Goal: Task Accomplishment & Management: Complete application form

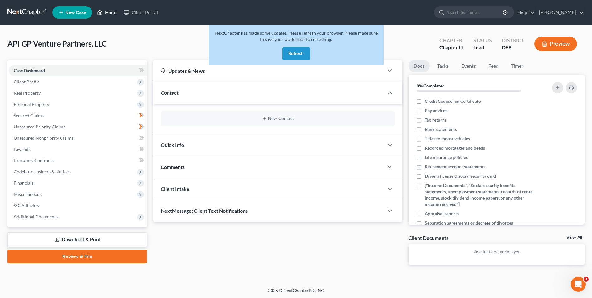
click at [113, 13] on link "Home" at bounding box center [107, 12] width 27 height 11
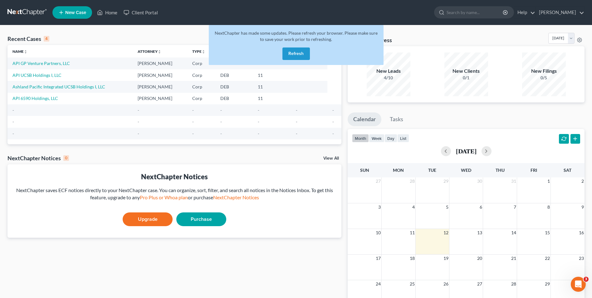
click at [294, 53] on button "Refresh" at bounding box center [296, 53] width 27 height 12
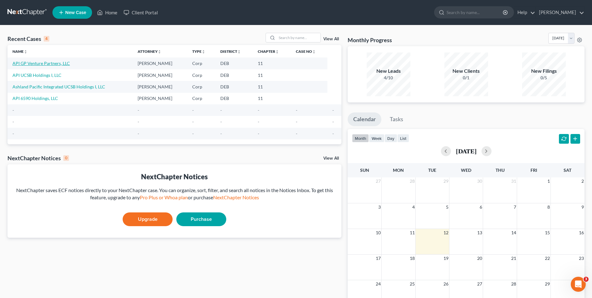
click at [45, 61] on link "API GP Venture Partners, LLC" at bounding box center [40, 63] width 57 height 5
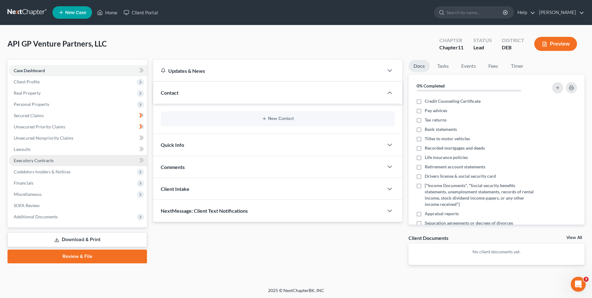
click at [47, 160] on span "Executory Contracts" at bounding box center [34, 160] width 40 height 5
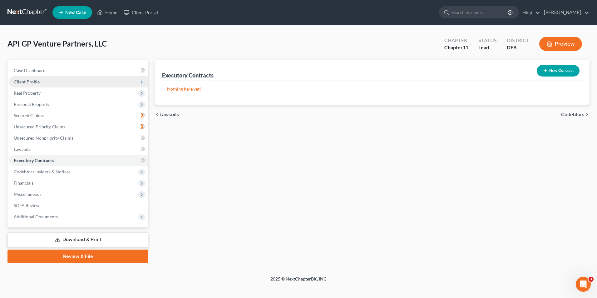
click at [32, 80] on span "Client Profile" at bounding box center [27, 81] width 26 height 5
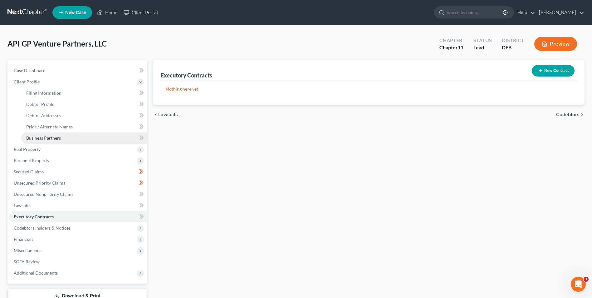
click at [48, 135] on span "Business Partners" at bounding box center [43, 137] width 35 height 5
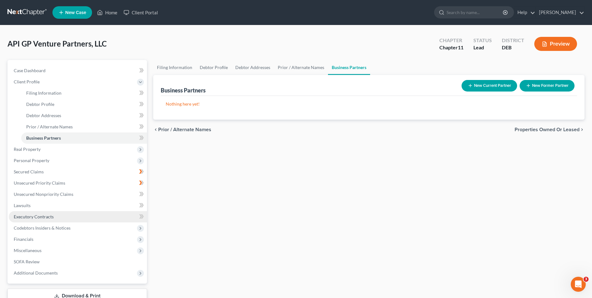
click at [40, 214] on span "Executory Contracts" at bounding box center [34, 216] width 40 height 5
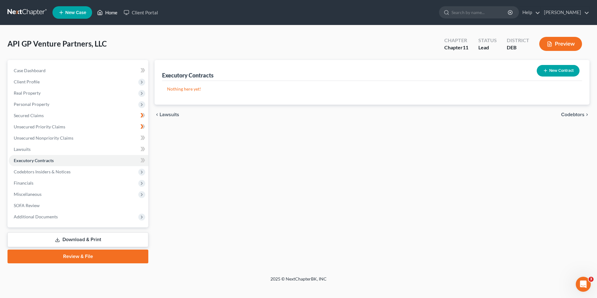
click at [112, 12] on link "Home" at bounding box center [107, 12] width 27 height 11
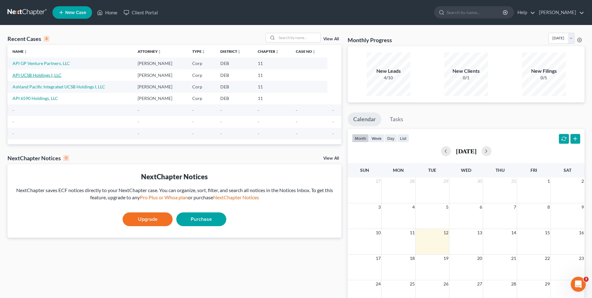
click at [41, 75] on link "API UCSB Holdings I, LLC" at bounding box center [36, 74] width 49 height 5
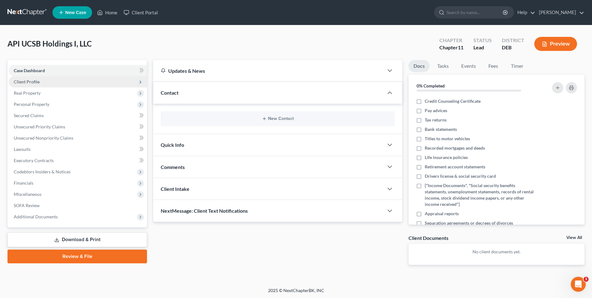
click at [33, 82] on span "Client Profile" at bounding box center [27, 81] width 26 height 5
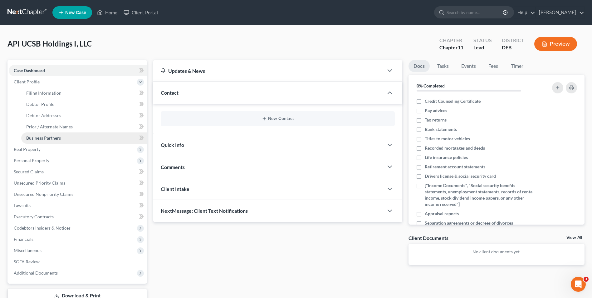
click at [54, 136] on span "Business Partners" at bounding box center [43, 137] width 35 height 5
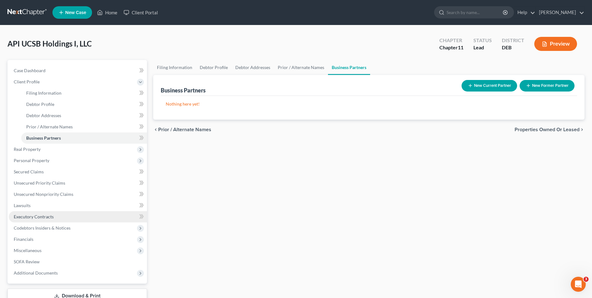
click at [34, 214] on span "Executory Contracts" at bounding box center [34, 216] width 40 height 5
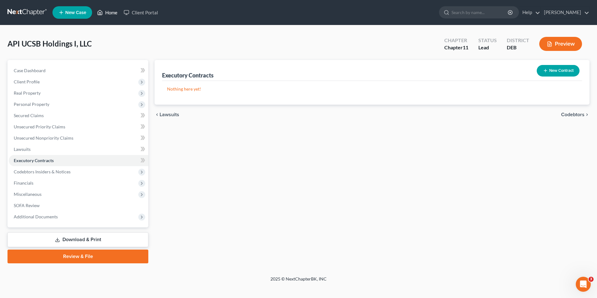
click at [112, 13] on link "Home" at bounding box center [107, 12] width 27 height 11
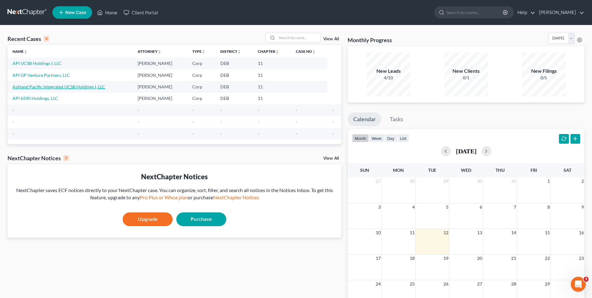
click at [71, 87] on link "Ashland Pacific Integrated UCSB Holdings I, LLC" at bounding box center [58, 86] width 93 height 5
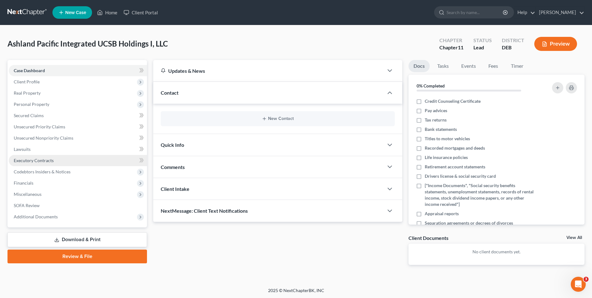
click at [45, 161] on span "Executory Contracts" at bounding box center [34, 160] width 40 height 5
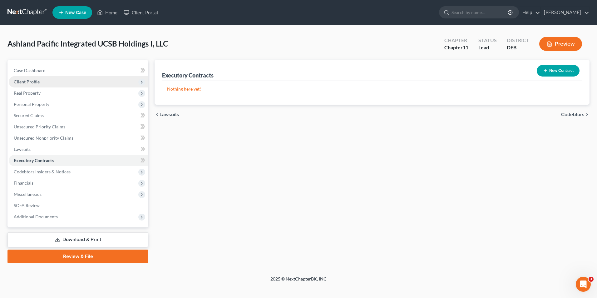
click at [48, 82] on span "Client Profile" at bounding box center [79, 81] width 140 height 11
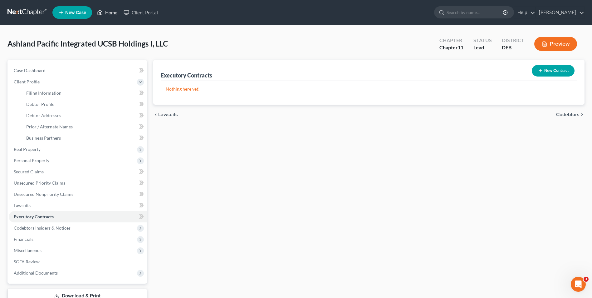
click at [113, 14] on link "Home" at bounding box center [107, 12] width 27 height 11
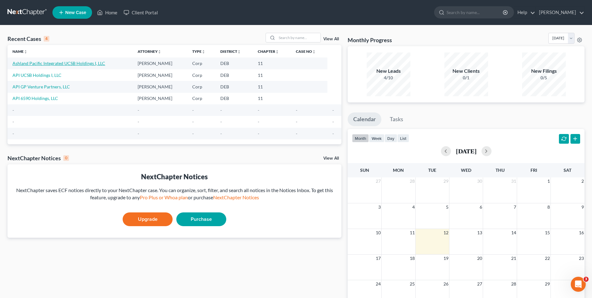
click at [90, 63] on link "Ashland Pacific Integrated UCSB Holdings I, LLC" at bounding box center [58, 63] width 93 height 5
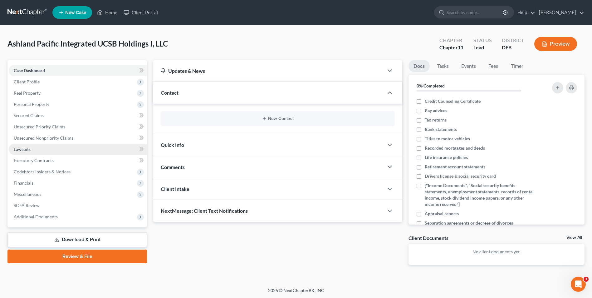
click at [55, 148] on link "Lawsuits" at bounding box center [78, 149] width 138 height 11
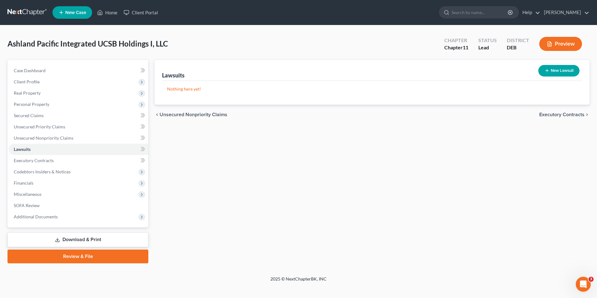
click at [552, 71] on button "New Lawsuit" at bounding box center [558, 71] width 41 height 12
select select "0"
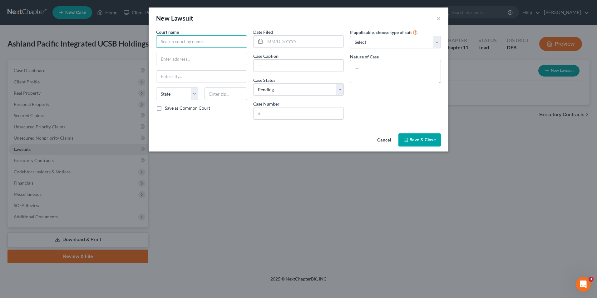
click at [190, 43] on input "text" at bounding box center [201, 41] width 91 height 12
type input "Superior Court of [US_STATE]-[GEOGRAPHIC_DATA]"
click at [271, 42] on input "text" at bounding box center [304, 42] width 79 height 12
type input "[DATE]"
click at [435, 42] on select "Select Repossession Foreclosure Returns Other" at bounding box center [395, 42] width 91 height 12
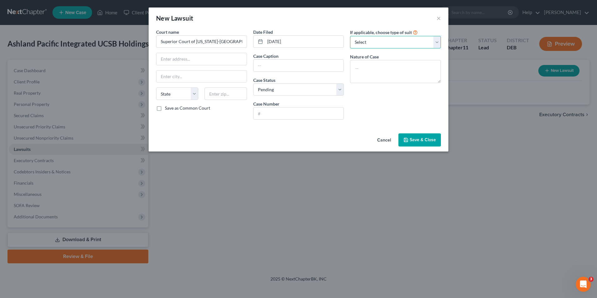
select select "3"
click at [350, 36] on select "Select Repossession Foreclosure Returns Other" at bounding box center [395, 42] width 91 height 12
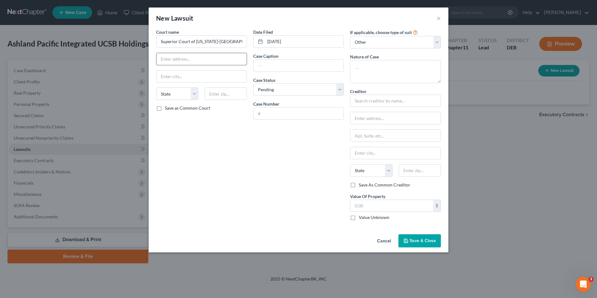
click at [188, 61] on input "text" at bounding box center [201, 59] width 90 height 12
click at [188, 57] on input "text" at bounding box center [201, 59] width 90 height 12
click at [205, 155] on div "Court name * Superior Court of California-Los Angeles State AL AK AR AZ CA CO C…" at bounding box center [201, 127] width 97 height 197
click at [264, 64] on input "text" at bounding box center [298, 66] width 90 height 12
type input "[PERSON_NAME] & [PERSON_NAME], LLP v. [PERSON_NAME] et al"
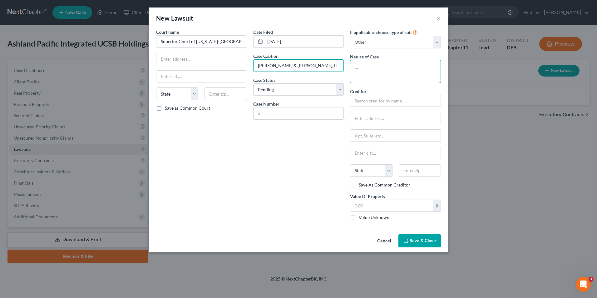
click at [359, 67] on textarea at bounding box center [395, 71] width 91 height 23
type textarea "breach of contract"
click at [179, 78] on input "text" at bounding box center [201, 77] width 90 height 12
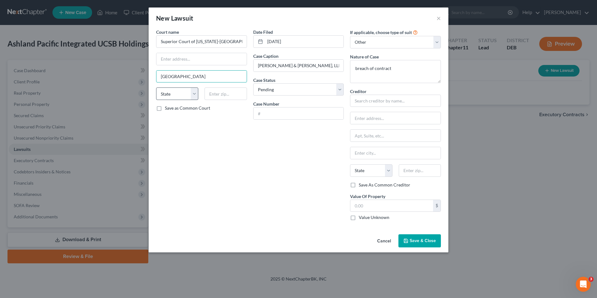
type input "[GEOGRAPHIC_DATA]"
click at [194, 93] on select "State [US_STATE] AK AR AZ CA CO CT DE DC [GEOGRAPHIC_DATA] [GEOGRAPHIC_DATA] GU…" at bounding box center [177, 93] width 42 height 12
select select "4"
click at [156, 87] on select "State [US_STATE] AK AR AZ CA CO CT DE DC [GEOGRAPHIC_DATA] [GEOGRAPHIC_DATA] GU…" at bounding box center [177, 93] width 42 height 12
click at [227, 96] on input "text" at bounding box center [225, 93] width 42 height 12
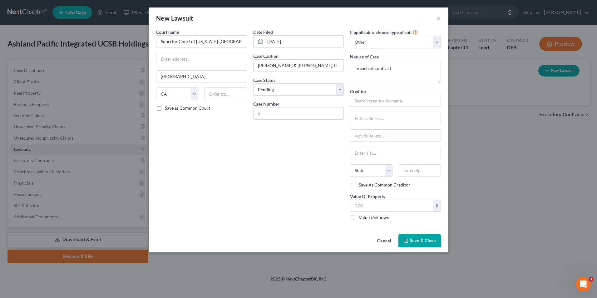
click at [271, 200] on div "Date Filed [DATE] Case Caption [PERSON_NAME] & [PERSON_NAME], LLP v. [PERSON_NA…" at bounding box center [298, 127] width 97 height 197
drag, startPoint x: 371, startPoint y: 117, endPoint x: 370, endPoint y: 100, distance: 17.2
click at [371, 117] on input "text" at bounding box center [395, 118] width 90 height 12
click at [369, 100] on input "text" at bounding box center [395, 101] width 91 height 12
click at [366, 100] on input "text" at bounding box center [395, 101] width 91 height 12
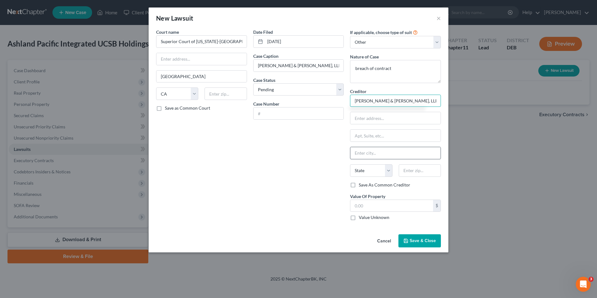
type input "Yoffee & Cooper, LLP"
click at [365, 156] on input "text" at bounding box center [395, 153] width 90 height 12
type input "[GEOGRAPHIC_DATA]"
click at [388, 170] on select "State [US_STATE] AK AR AZ CA CO CT DE DC [GEOGRAPHIC_DATA] [GEOGRAPHIC_DATA] GU…" at bounding box center [371, 170] width 42 height 12
select select "4"
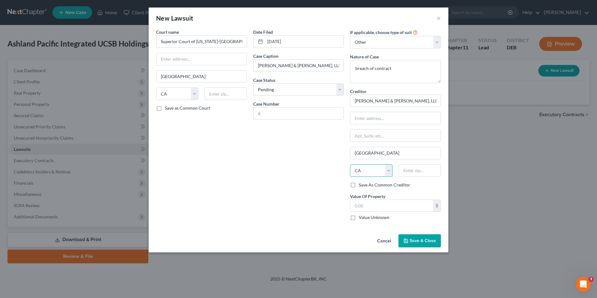
click at [350, 164] on select "State [US_STATE] AK AR AZ CA CO CT DE DC [GEOGRAPHIC_DATA] [GEOGRAPHIC_DATA] GU…" at bounding box center [371, 170] width 42 height 12
click at [359, 185] on label "Save As Common Creditor" at bounding box center [385, 185] width 52 height 6
click at [361, 185] on input "Save As Common Creditor" at bounding box center [363, 184] width 4 height 4
checkbox input "true"
click at [165, 109] on label "Save as Common Court" at bounding box center [187, 108] width 45 height 6
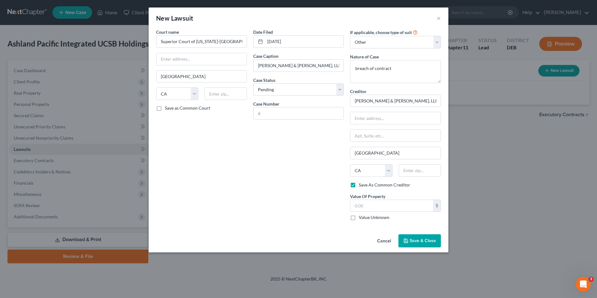
click at [167, 109] on input "Save as Common Court" at bounding box center [169, 107] width 4 height 4
checkbox input "true"
click at [418, 240] on span "Save & Close" at bounding box center [423, 240] width 26 height 5
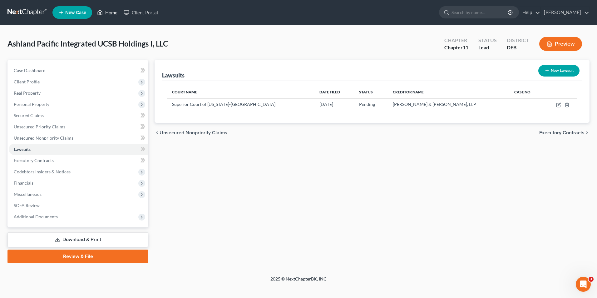
click at [108, 13] on link "Home" at bounding box center [107, 12] width 27 height 11
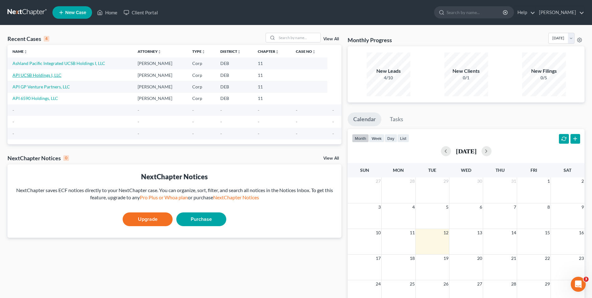
click at [56, 77] on link "API UCSB Holdings I, LLC" at bounding box center [36, 74] width 49 height 5
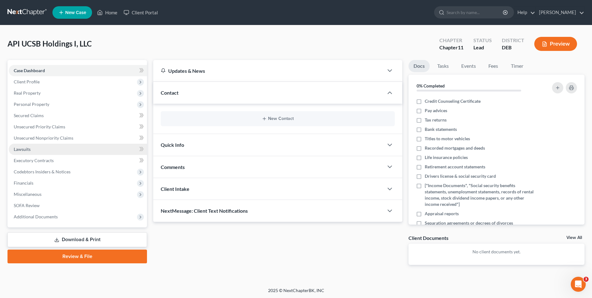
click at [34, 147] on link "Lawsuits" at bounding box center [78, 149] width 138 height 11
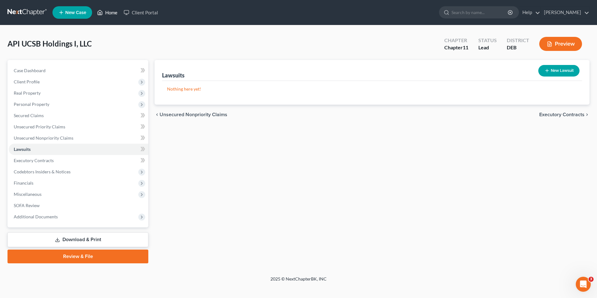
click at [109, 14] on link "Home" at bounding box center [107, 12] width 27 height 11
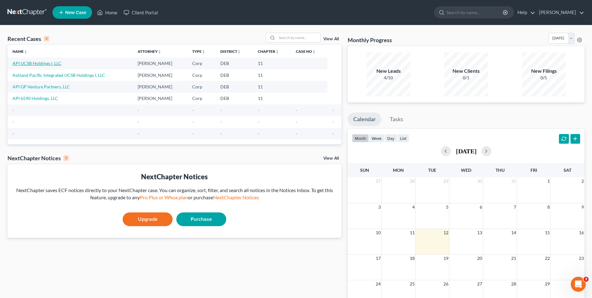
click at [48, 62] on link "API UCSB Holdings I, LLC" at bounding box center [36, 63] width 49 height 5
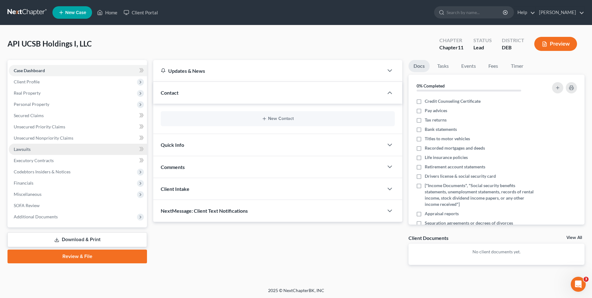
click at [28, 148] on span "Lawsuits" at bounding box center [22, 148] width 17 height 5
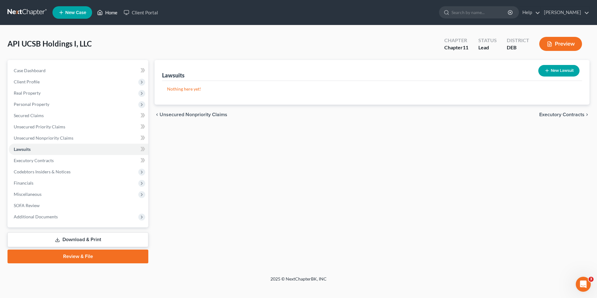
click at [108, 13] on link "Home" at bounding box center [107, 12] width 27 height 11
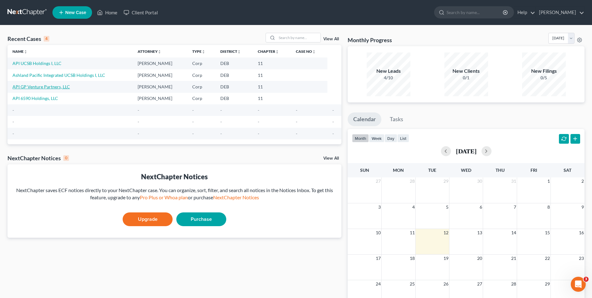
click at [53, 86] on link "API GP Venture Partners, LLC" at bounding box center [40, 86] width 57 height 5
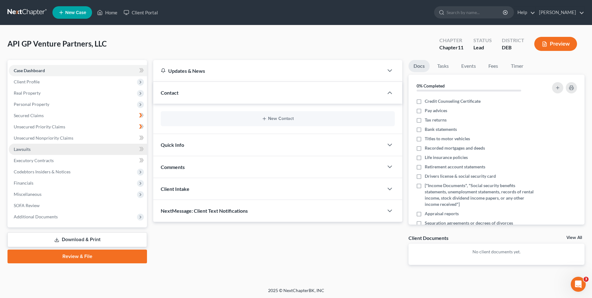
click at [24, 148] on span "Lawsuits" at bounding box center [22, 148] width 17 height 5
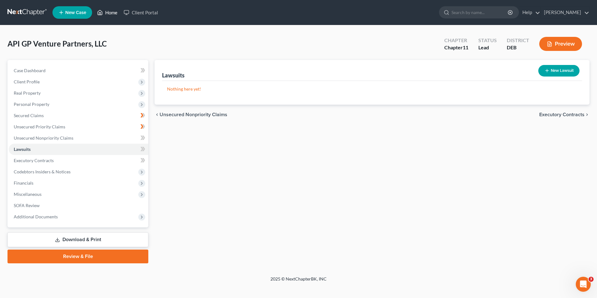
click at [110, 14] on link "Home" at bounding box center [107, 12] width 27 height 11
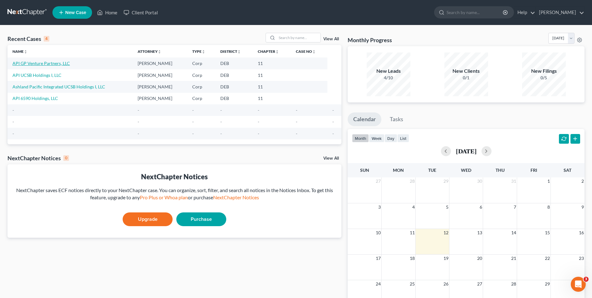
click at [52, 62] on link "API GP Venture Partners, LLC" at bounding box center [40, 63] width 57 height 5
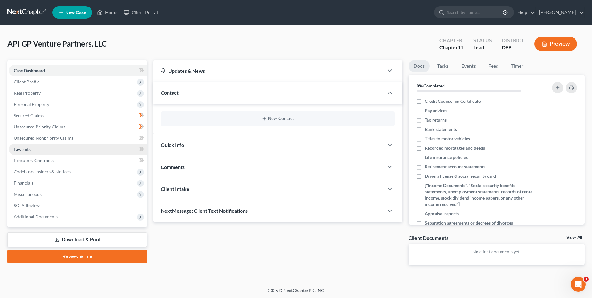
click at [22, 147] on span "Lawsuits" at bounding box center [22, 148] width 17 height 5
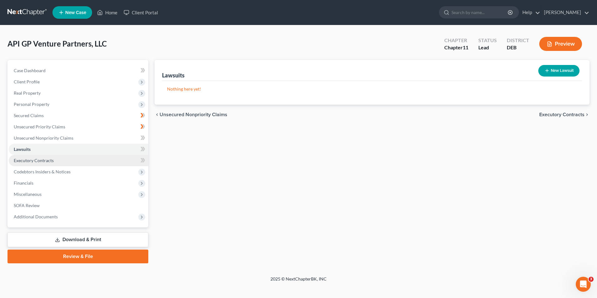
click at [51, 158] on span "Executory Contracts" at bounding box center [34, 160] width 40 height 5
click at [109, 15] on link "Home" at bounding box center [107, 12] width 27 height 11
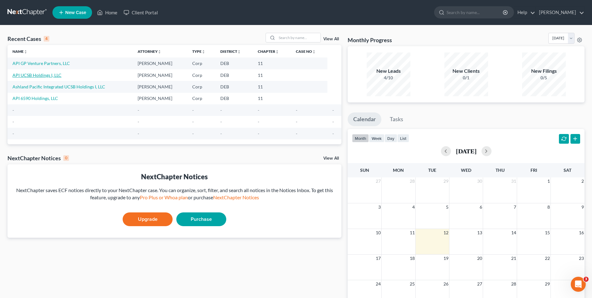
click at [46, 75] on link "API UCSB Holdings I, LLC" at bounding box center [36, 74] width 49 height 5
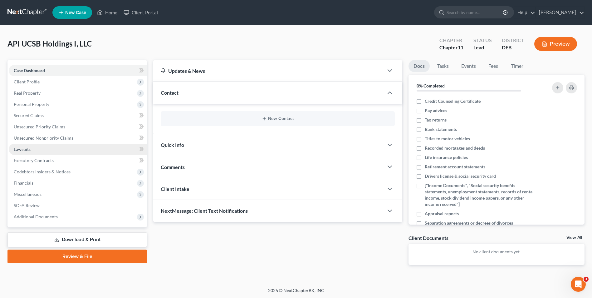
click at [26, 147] on span "Lawsuits" at bounding box center [22, 148] width 17 height 5
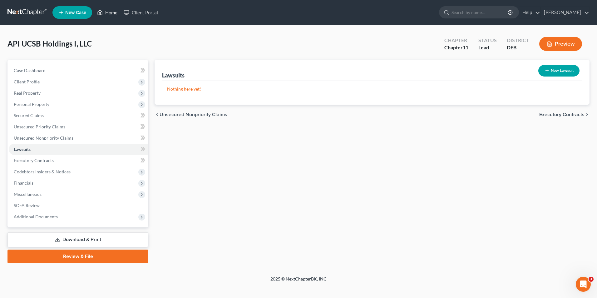
click at [110, 11] on link "Home" at bounding box center [107, 12] width 27 height 11
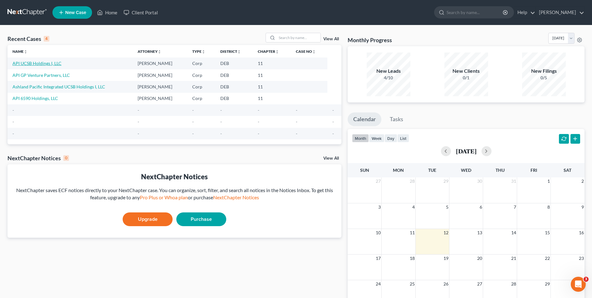
click at [51, 63] on link "API UCSB Holdings I, LLC" at bounding box center [36, 63] width 49 height 5
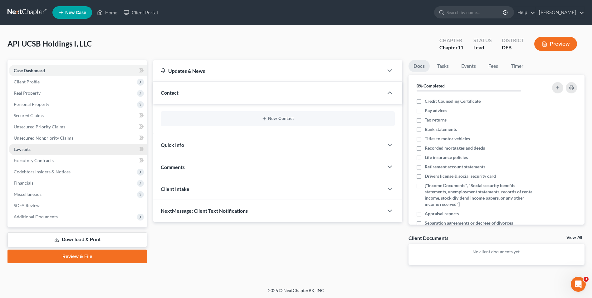
click at [27, 148] on span "Lawsuits" at bounding box center [22, 148] width 17 height 5
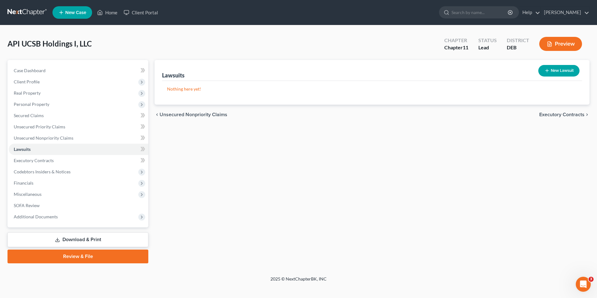
click at [567, 66] on button "New Lawsuit" at bounding box center [558, 71] width 41 height 12
select select "0"
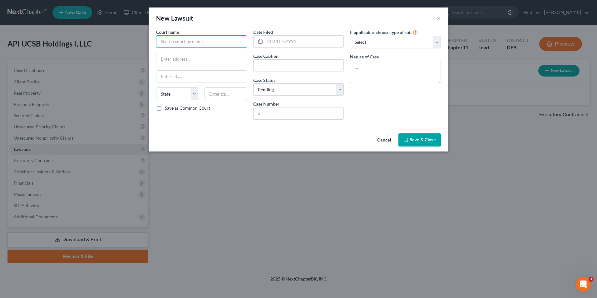
click at [198, 45] on input "text" at bounding box center [201, 41] width 91 height 12
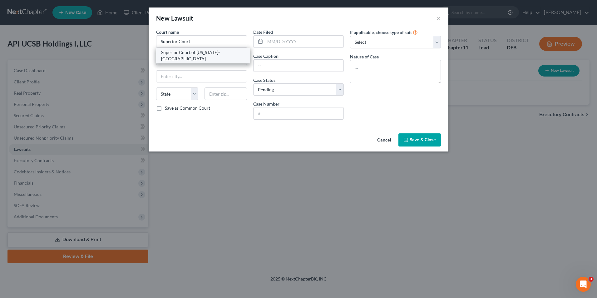
click at [213, 53] on div "Superior Court of [US_STATE]-[GEOGRAPHIC_DATA]" at bounding box center [203, 55] width 84 height 12
type input "Superior Court of [US_STATE]-[GEOGRAPHIC_DATA]"
type input "[GEOGRAPHIC_DATA]"
select select "4"
click at [267, 42] on input "text" at bounding box center [304, 42] width 79 height 12
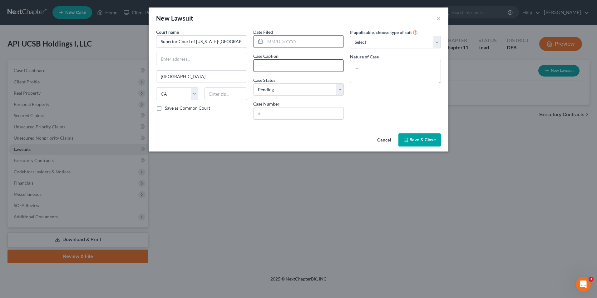
type input "[DATE]"
type input "[PERSON_NAME] & [PERSON_NAME], LLP v. [PERSON_NAME] et al"
click at [435, 43] on select "Select Repossession Foreclosure Returns Other" at bounding box center [395, 42] width 91 height 12
select select "3"
click at [350, 36] on select "Select Repossession Foreclosure Returns Other" at bounding box center [395, 42] width 91 height 12
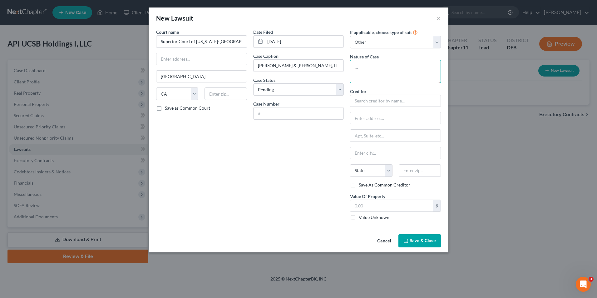
click at [358, 71] on textarea at bounding box center [395, 71] width 91 height 23
type textarea "Breach of contract"
click at [309, 175] on div "Date Filed [DATE] Case Caption [PERSON_NAME] & [PERSON_NAME], LLP v. [PERSON_NA…" at bounding box center [298, 127] width 97 height 197
click at [165, 110] on label "Save as Common Court" at bounding box center [187, 108] width 45 height 6
click at [167, 109] on input "Save as Common Court" at bounding box center [169, 107] width 4 height 4
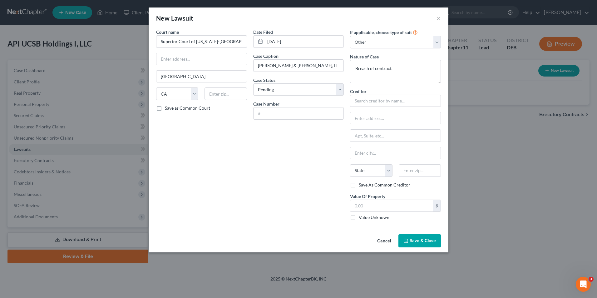
checkbox input "true"
click at [359, 185] on label "Save As Common Creditor" at bounding box center [385, 185] width 52 height 6
click at [361, 185] on input "Save As Common Creditor" at bounding box center [363, 184] width 4 height 4
checkbox input "true"
click at [362, 101] on input "text" at bounding box center [395, 101] width 91 height 12
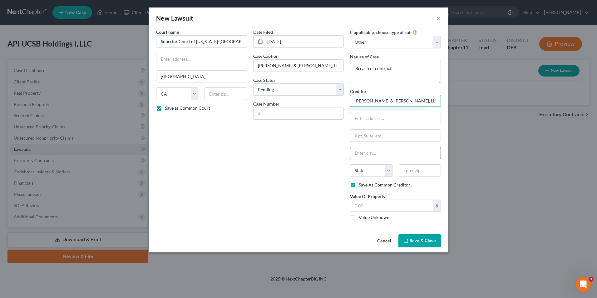
type input "[PERSON_NAME] & [PERSON_NAME], LLP"
click at [387, 151] on input "text" at bounding box center [395, 153] width 90 height 12
type input "[GEOGRAPHIC_DATA]"
click at [390, 171] on select "State [US_STATE] AK AR AZ CA CO CT DE DC [GEOGRAPHIC_DATA] [GEOGRAPHIC_DATA] GU…" at bounding box center [371, 170] width 42 height 12
select select "4"
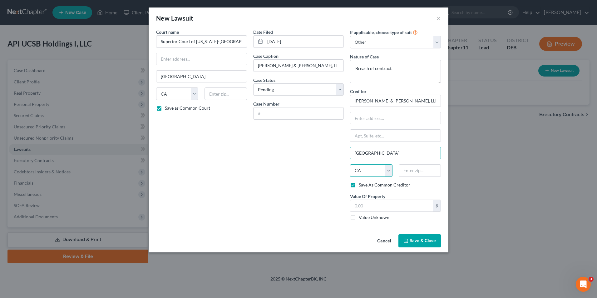
click at [350, 164] on select "State [US_STATE] AK AR AZ CA CO CT DE DC [GEOGRAPHIC_DATA] [GEOGRAPHIC_DATA] GU…" at bounding box center [371, 170] width 42 height 12
click at [411, 240] on span "Save & Close" at bounding box center [423, 240] width 26 height 5
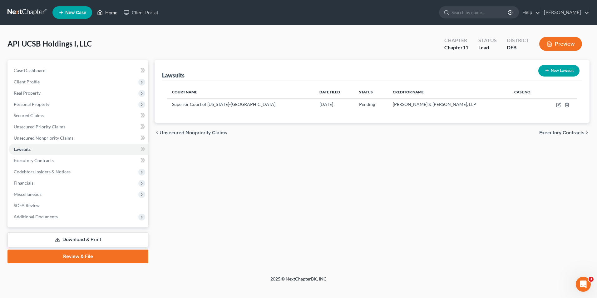
click at [113, 10] on link "Home" at bounding box center [107, 12] width 27 height 11
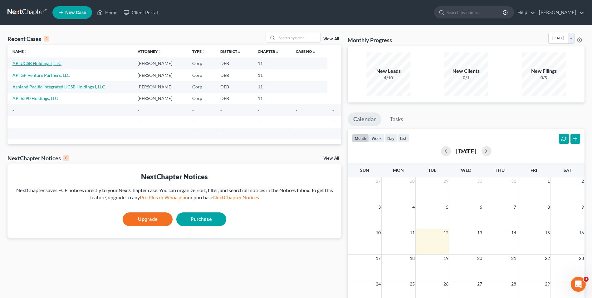
click at [47, 62] on link "API UCSB Holdings I, LLC" at bounding box center [36, 63] width 49 height 5
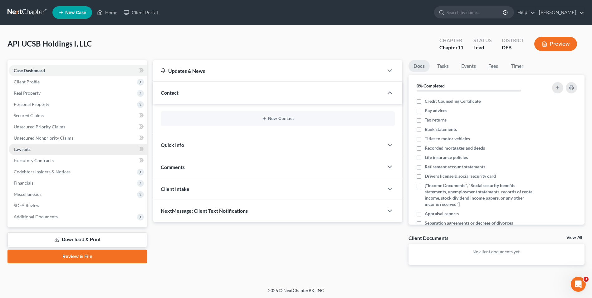
click at [39, 148] on link "Lawsuits" at bounding box center [78, 149] width 138 height 11
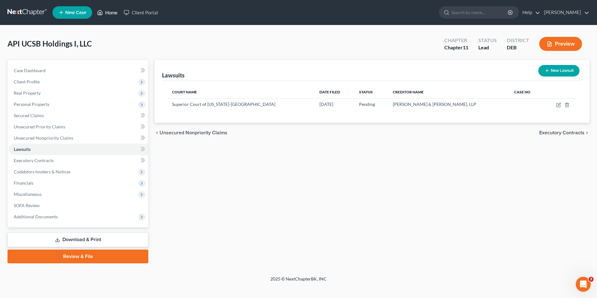
click at [108, 12] on link "Home" at bounding box center [107, 12] width 27 height 11
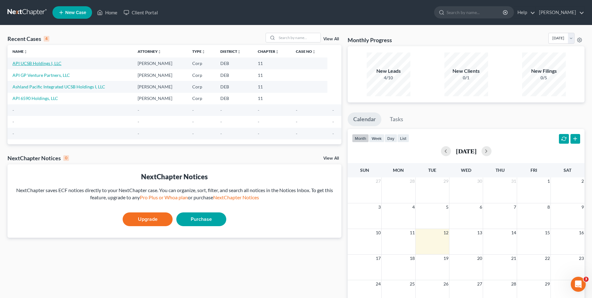
click at [41, 62] on link "API UCSB Holdings I, LLC" at bounding box center [36, 63] width 49 height 5
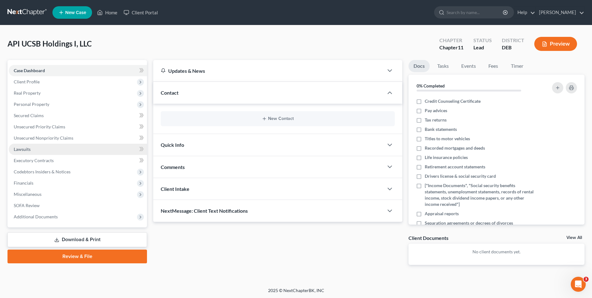
click at [25, 149] on span "Lawsuits" at bounding box center [22, 148] width 17 height 5
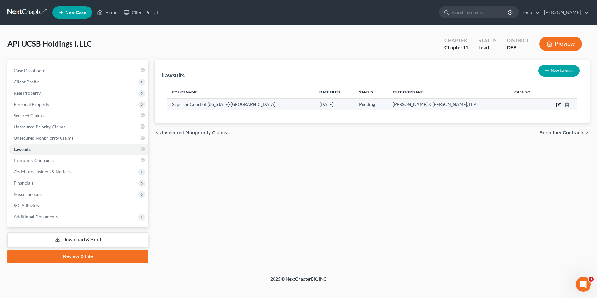
click at [557, 105] on icon "button" at bounding box center [558, 104] width 5 height 5
select select "4"
select select "0"
select select "3"
select select "4"
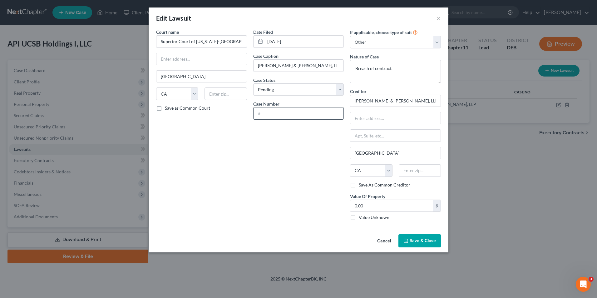
click at [266, 116] on input "text" at bounding box center [298, 113] width 90 height 12
type input "25STLC00127"
click at [414, 242] on span "Save & Close" at bounding box center [423, 240] width 26 height 5
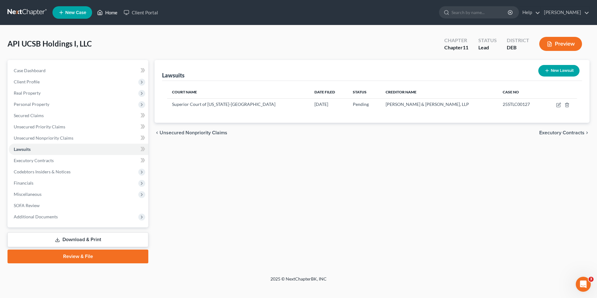
click at [113, 12] on link "Home" at bounding box center [107, 12] width 27 height 11
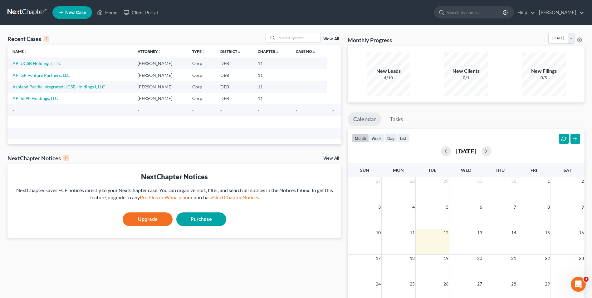
click at [69, 87] on link "Ashland Pacific Integrated UCSB Holdings I, LLC" at bounding box center [58, 86] width 93 height 5
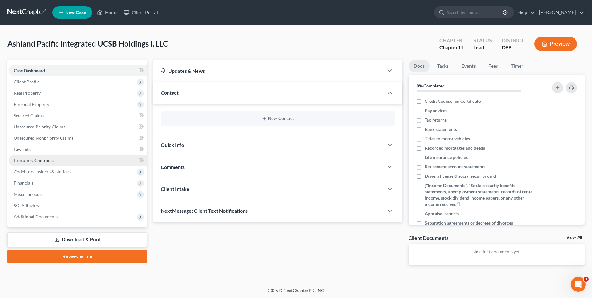
click at [40, 160] on span "Executory Contracts" at bounding box center [34, 160] width 40 height 5
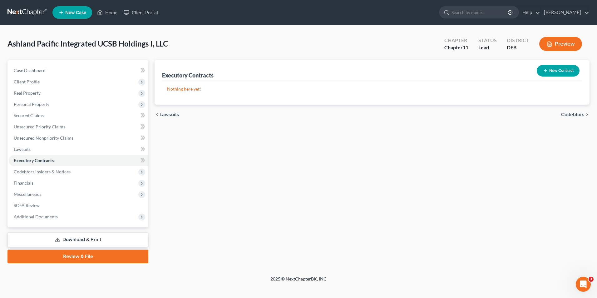
click at [558, 69] on button "New Contract" at bounding box center [558, 71] width 43 height 12
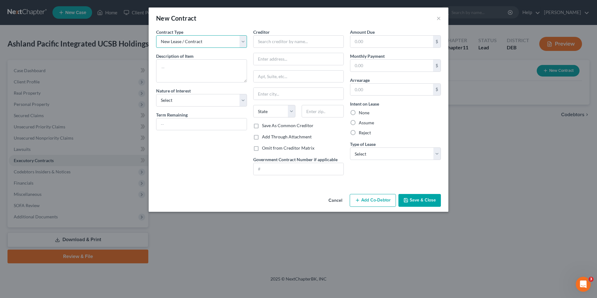
click at [242, 42] on select "New Lease / Contract New Timeshare" at bounding box center [201, 41] width 91 height 12
click at [156, 35] on select "New Lease / Contract New Timeshare" at bounding box center [201, 41] width 91 height 12
click at [260, 43] on input "text" at bounding box center [298, 41] width 91 height 12
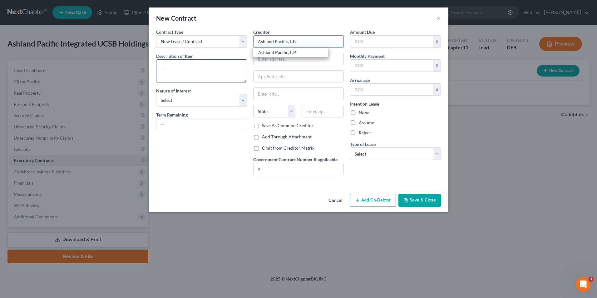
type input "Ashland Pacific, L.P."
click at [170, 70] on textarea at bounding box center [201, 70] width 91 height 23
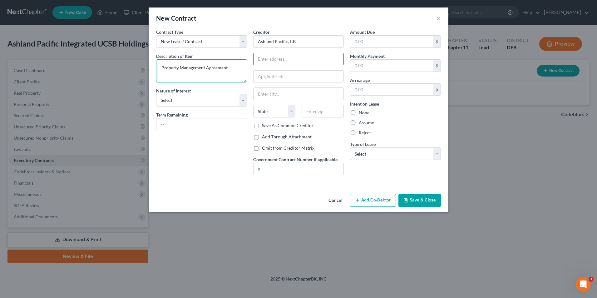
type textarea "Property Management Agreement"
click at [278, 58] on input "text" at bounding box center [298, 59] width 90 height 12
click at [396, 66] on input "text" at bounding box center [391, 66] width 83 height 12
click at [242, 101] on select "Select Purchaser Agent Lessor Lessee" at bounding box center [201, 100] width 91 height 12
click at [221, 155] on div "Contract Type New Lease / Contract New Timeshare Description of non-residential…" at bounding box center [201, 104] width 97 height 151
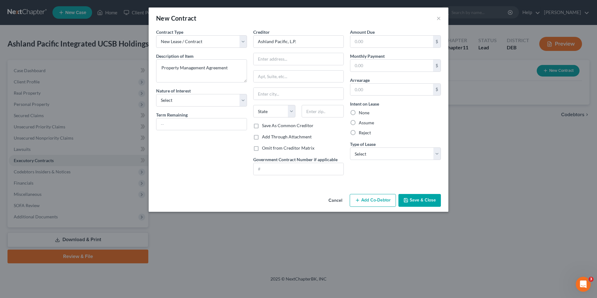
click at [420, 199] on button "Save & Close" at bounding box center [419, 200] width 42 height 13
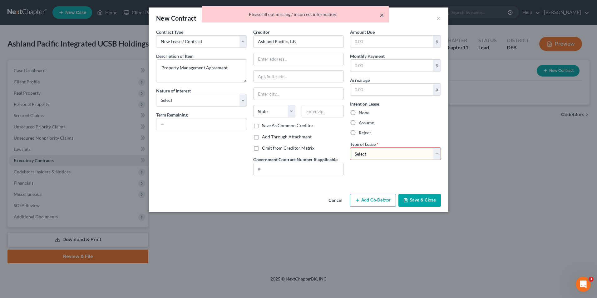
click at [381, 16] on button "×" at bounding box center [382, 14] width 4 height 7
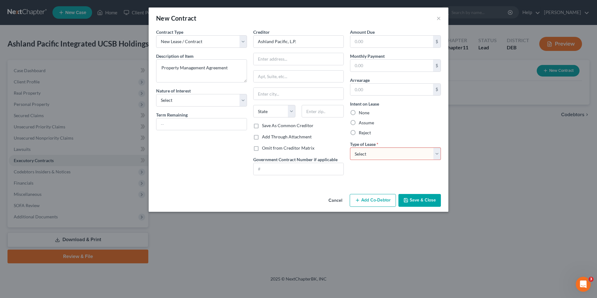
click at [438, 153] on select "Select Real Estate Car Other" at bounding box center [395, 153] width 91 height 12
click at [350, 147] on select "Select Real Estate Car Other" at bounding box center [395, 153] width 91 height 12
click at [436, 153] on select "Select Real Estate Car Other" at bounding box center [395, 153] width 91 height 12
select select "2"
click at [350, 147] on select "Select Real Estate Car Other" at bounding box center [395, 153] width 91 height 12
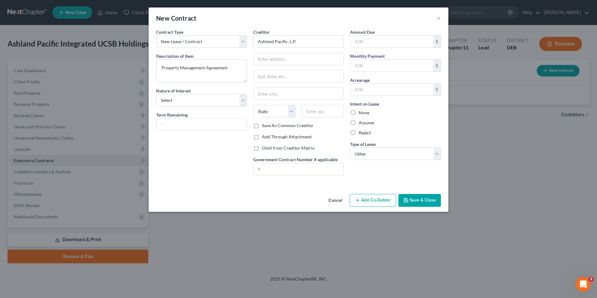
click at [408, 199] on icon "button" at bounding box center [405, 200] width 5 height 5
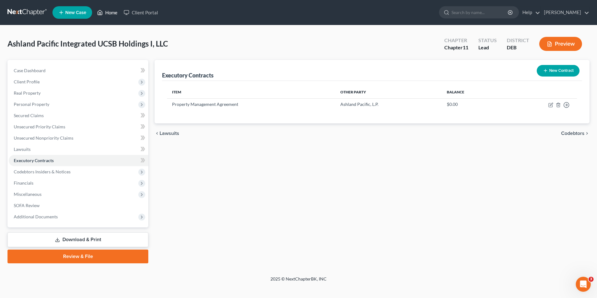
click at [109, 11] on link "Home" at bounding box center [107, 12] width 27 height 11
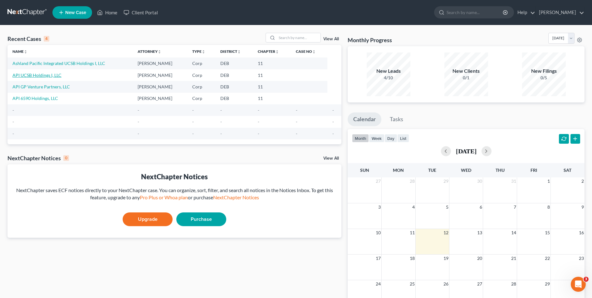
click at [46, 75] on link "API UCSB Holdings I, LLC" at bounding box center [36, 74] width 49 height 5
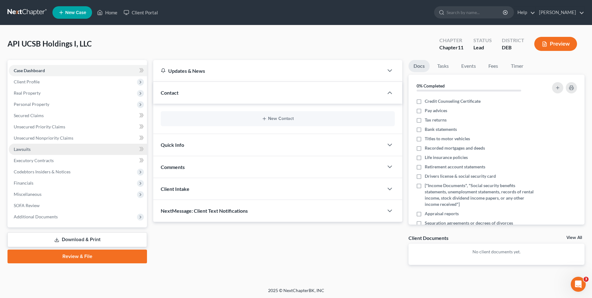
click at [25, 146] on span "Lawsuits" at bounding box center [22, 148] width 17 height 5
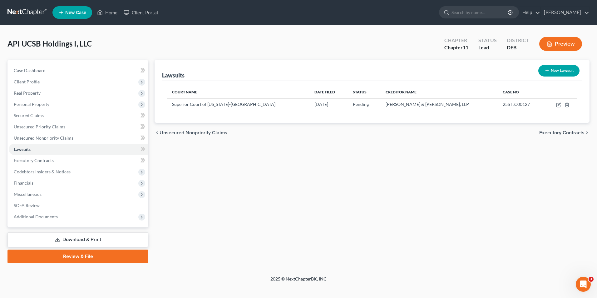
click at [557, 71] on button "New Lawsuit" at bounding box center [558, 71] width 41 height 12
select select "0"
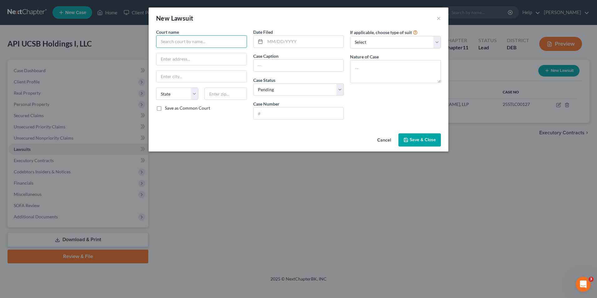
click at [184, 43] on input "text" at bounding box center [201, 41] width 91 height 12
type input "Superior Court of [US_STATE]"
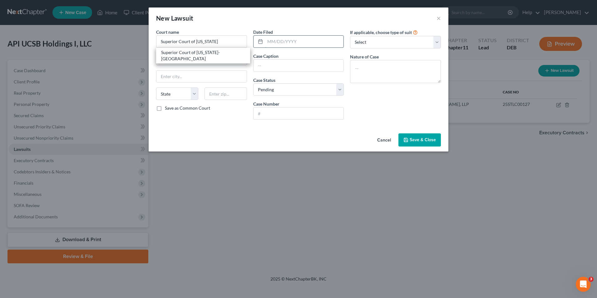
click at [268, 41] on input "text" at bounding box center [304, 42] width 79 height 12
type input "[DATE]"
click at [439, 42] on select "Select Repossession Foreclosure Returns Other" at bounding box center [395, 42] width 91 height 12
select select "3"
click at [350, 36] on select "Select Repossession Foreclosure Returns Other" at bounding box center [395, 42] width 91 height 12
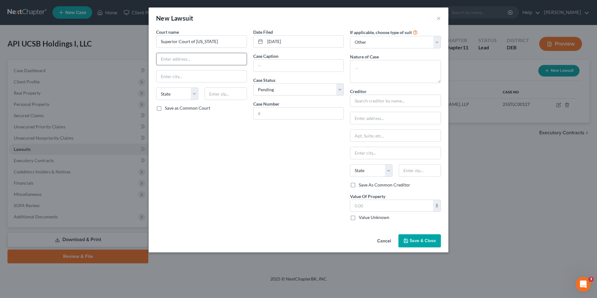
click at [179, 58] on input "text" at bounding box center [201, 59] width 90 height 12
click at [278, 64] on input "text" at bounding box center [298, 66] width 90 height 12
type input "[PERSON_NAME], [PERSON_NAME], [PERSON_NAME], [PERSON_NAME] and [PERSON_NAME] v.…"
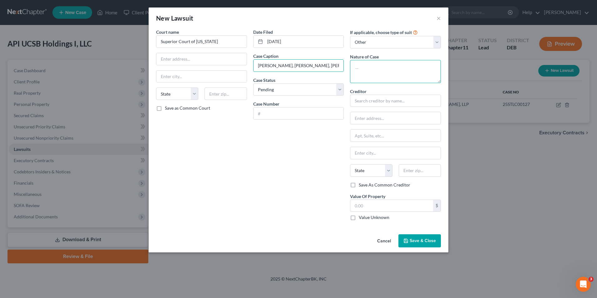
click at [358, 68] on textarea at bounding box center [395, 71] width 91 height 23
type textarea "Breach of contract and others"
click at [195, 96] on select "State [US_STATE] AK AR AZ CA CO CT DE DC [GEOGRAPHIC_DATA] [GEOGRAPHIC_DATA] GU…" at bounding box center [177, 93] width 42 height 12
select select "4"
click at [156, 87] on select "State [US_STATE] AK AR AZ CA CO CT DE DC [GEOGRAPHIC_DATA] [GEOGRAPHIC_DATA] GU…" at bounding box center [177, 93] width 42 height 12
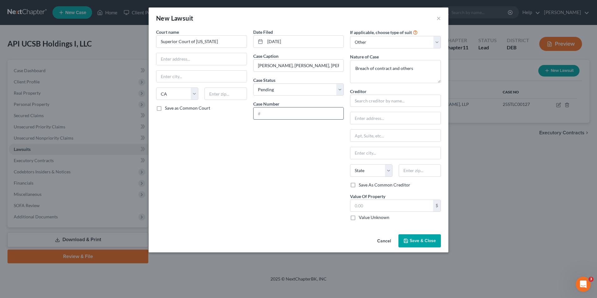
drag, startPoint x: 259, startPoint y: 114, endPoint x: 263, endPoint y: 114, distance: 4.4
click at [259, 114] on input "text" at bounding box center [298, 113] width 90 height 12
type input "24CV05537"
click at [372, 99] on input "text" at bounding box center [395, 101] width 91 height 12
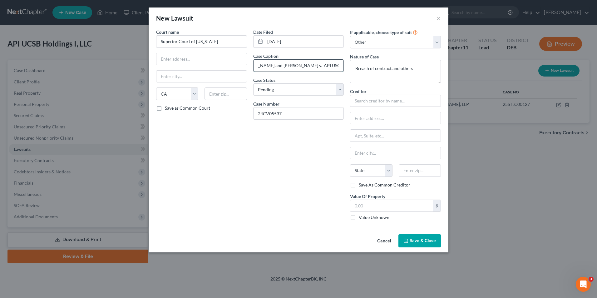
drag, startPoint x: 257, startPoint y: 66, endPoint x: 291, endPoint y: 66, distance: 34.3
click at [291, 66] on input "[PERSON_NAME], [PERSON_NAME], [PERSON_NAME], [PERSON_NAME] and [PERSON_NAME] v.…" at bounding box center [298, 66] width 90 height 12
click at [363, 102] on input "text" at bounding box center [395, 101] width 91 height 12
paste input "[PERSON_NAME], [PERSON_NAME], [PERSON_NAME], [PERSON_NAME] and [PERSON_NAME]"
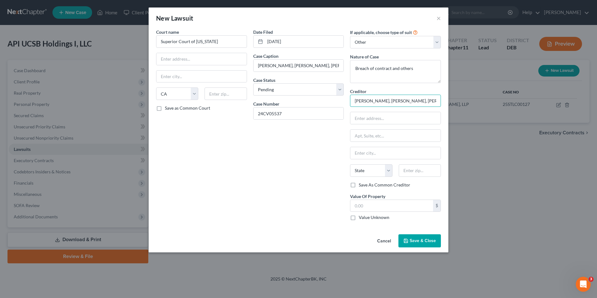
scroll to position [0, 80]
type input "[PERSON_NAME], [PERSON_NAME], [PERSON_NAME], [PERSON_NAME] and [PERSON_NAME]"
drag, startPoint x: 366, startPoint y: 120, endPoint x: 361, endPoint y: 122, distance: 5.2
click at [366, 120] on input "text" at bounding box center [395, 118] width 90 height 12
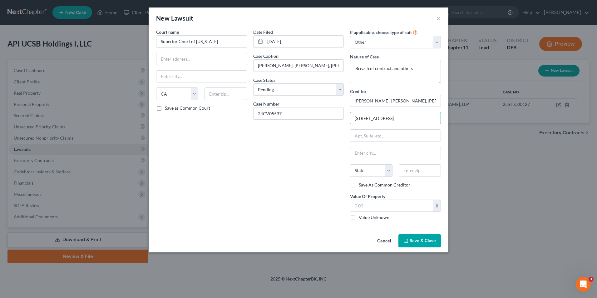
drag, startPoint x: 386, startPoint y: 119, endPoint x: 441, endPoint y: 118, distance: 54.6
click at [441, 118] on div "If applicable, choose type of suit Select Repossession Foreclosure Returns Othe…" at bounding box center [395, 127] width 97 height 197
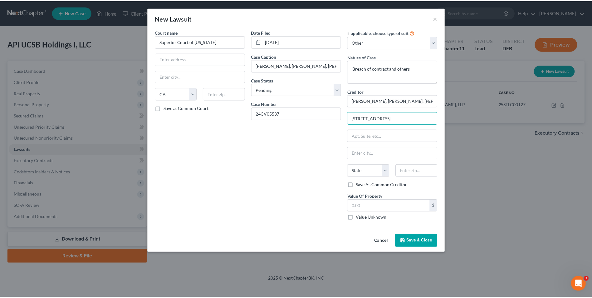
scroll to position [0, 0]
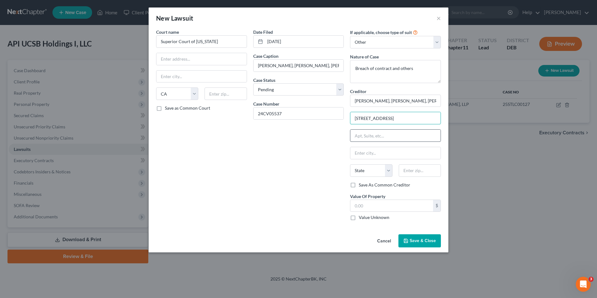
type input "[STREET_ADDRESS]"
drag, startPoint x: 366, startPoint y: 132, endPoint x: 366, endPoint y: 138, distance: 6.0
click at [366, 132] on input "text" at bounding box center [395, 136] width 90 height 12
paste input ", [GEOGRAPHIC_DATA]"
click at [356, 135] on input ", [GEOGRAPHIC_DATA]" at bounding box center [395, 136] width 90 height 12
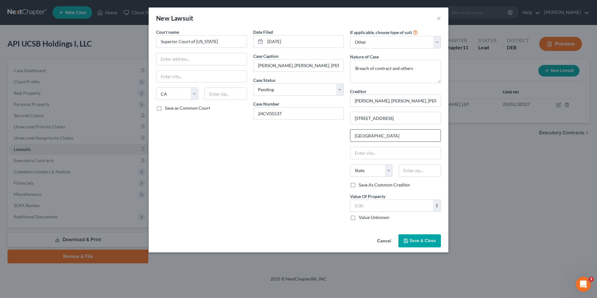
drag, startPoint x: 366, startPoint y: 136, endPoint x: 416, endPoint y: 135, distance: 49.6
click at [416, 135] on input "[GEOGRAPHIC_DATA]" at bounding box center [395, 136] width 90 height 12
type input "Unit B"
click at [360, 152] on input "text" at bounding box center [395, 153] width 90 height 12
paste input ", Goleta, CA 93117"
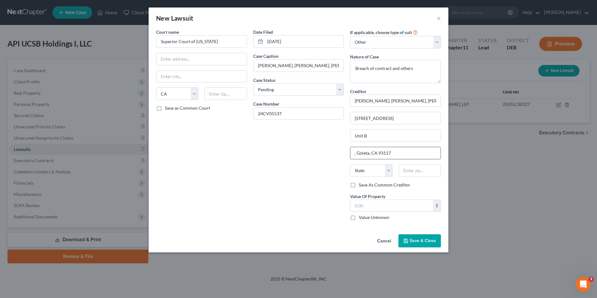
click at [357, 153] on input ", Goleta, CA 93117" at bounding box center [395, 153] width 90 height 12
click at [368, 154] on input "[GEOGRAPHIC_DATA], CA 93117" at bounding box center [395, 153] width 90 height 12
drag, startPoint x: 369, startPoint y: 153, endPoint x: 389, endPoint y: 152, distance: 19.4
click at [389, 152] on input "Goleta 93117" at bounding box center [395, 153] width 90 height 12
type input "Goleta"
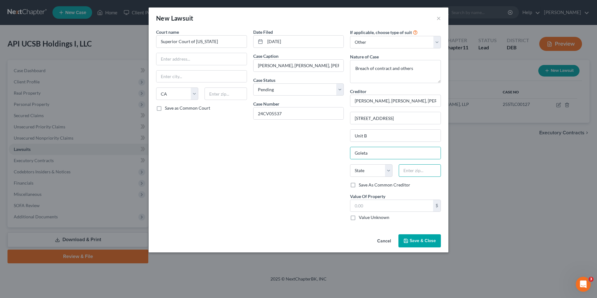
click at [409, 170] on input "text" at bounding box center [420, 170] width 42 height 12
paste input "93117"
type input "93117"
click at [420, 242] on span "Save & Close" at bounding box center [423, 240] width 26 height 5
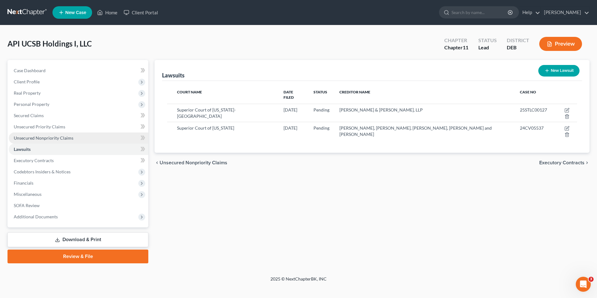
click at [52, 137] on span "Unsecured Nonpriority Claims" at bounding box center [44, 137] width 60 height 5
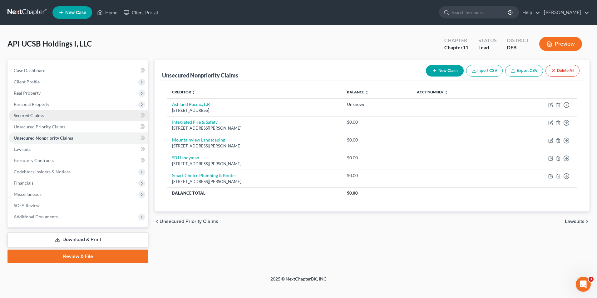
click at [37, 113] on span "Secured Claims" at bounding box center [29, 115] width 30 height 5
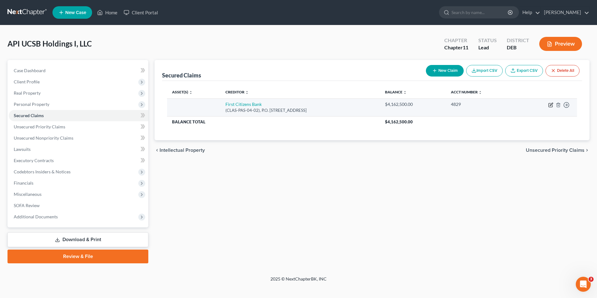
click at [551, 104] on icon "button" at bounding box center [551, 104] width 3 height 3
select select "4"
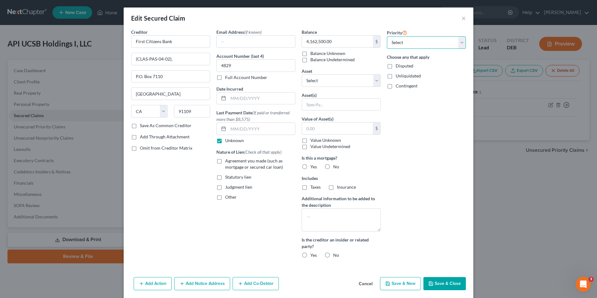
click at [459, 44] on select "Select 1st 2nd 3rd 4th 5th 6th 7th 8th 9th 10th 11th 12th 13th 14th 15th 16th 1…" at bounding box center [426, 42] width 79 height 12
select select "0"
click at [387, 36] on select "Select 1st 2nd 3rd 4th 5th 6th 7th 8th 9th 10th 11th 12th 13th 14th 15th 16th 1…" at bounding box center [426, 42] width 79 height 12
click at [437, 282] on button "Save & Close" at bounding box center [444, 283] width 42 height 13
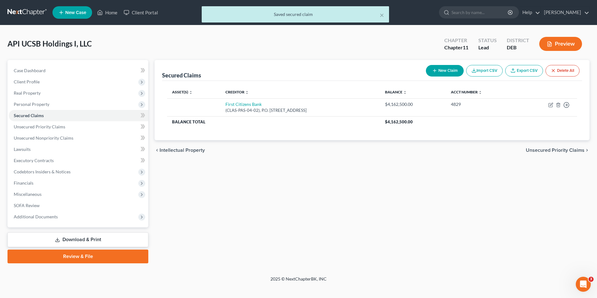
click at [109, 13] on div "× Saved secured claim" at bounding box center [295, 15] width 597 height 19
click at [112, 12] on div "× Saved secured claim" at bounding box center [295, 15] width 597 height 19
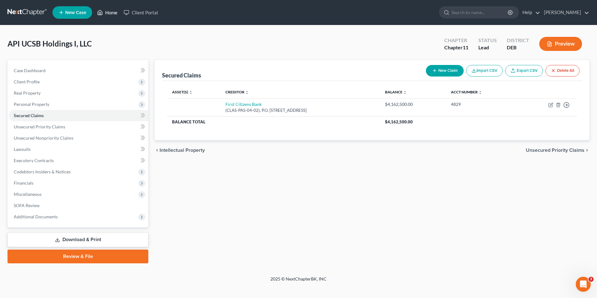
click at [112, 12] on link "Home" at bounding box center [107, 12] width 27 height 11
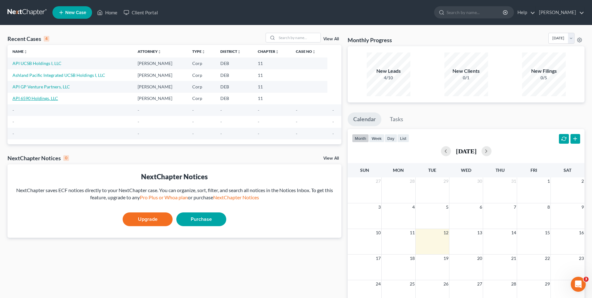
click at [44, 99] on link "API 6590 Holdings, LLC" at bounding box center [35, 98] width 46 height 5
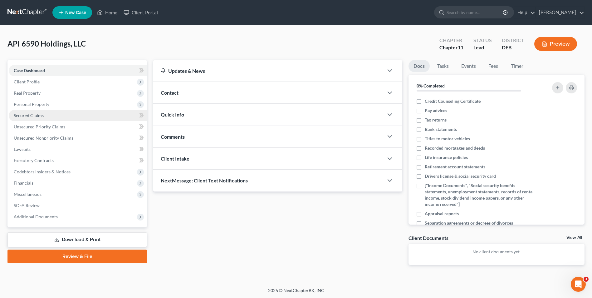
click at [42, 114] on span "Secured Claims" at bounding box center [29, 115] width 30 height 5
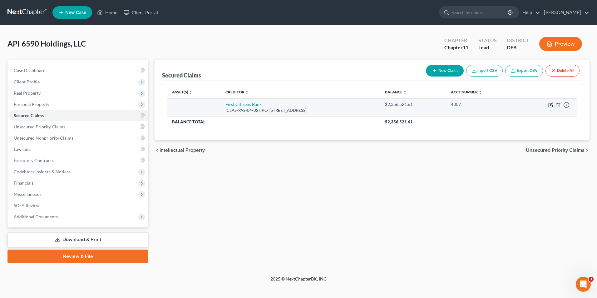
click at [550, 104] on icon "button" at bounding box center [551, 104] width 3 height 3
select select "4"
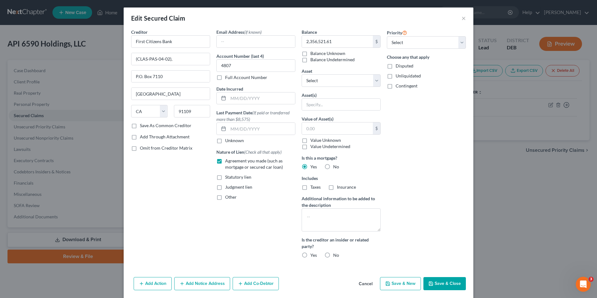
drag, startPoint x: 437, startPoint y: 284, endPoint x: 389, endPoint y: 278, distance: 48.5
click at [437, 284] on button "Save & Close" at bounding box center [444, 283] width 42 height 13
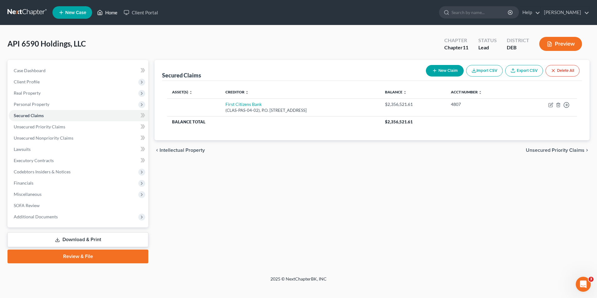
click at [111, 10] on link "Home" at bounding box center [107, 12] width 27 height 11
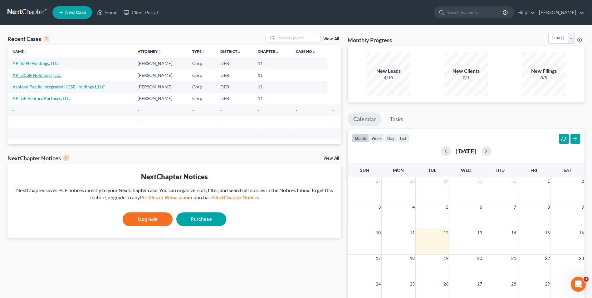
click at [47, 75] on link "API UCSB Holdings I, LLC" at bounding box center [36, 74] width 49 height 5
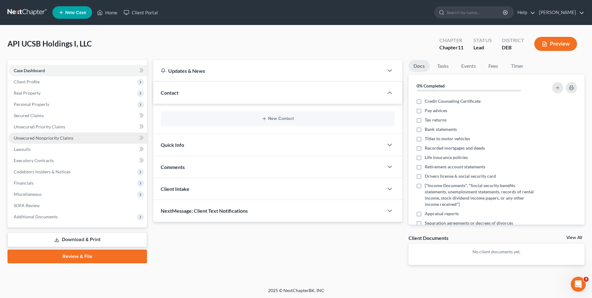
click at [46, 136] on span "Unsecured Nonpriority Claims" at bounding box center [44, 137] width 60 height 5
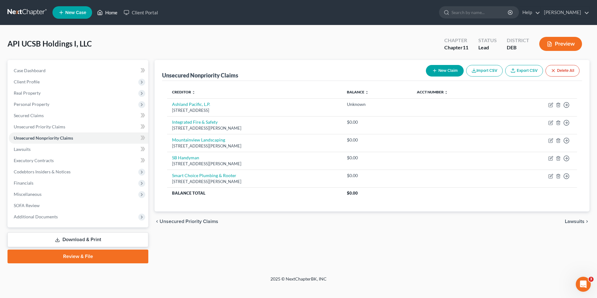
click at [115, 12] on link "Home" at bounding box center [107, 12] width 27 height 11
